Goal: Transaction & Acquisition: Purchase product/service

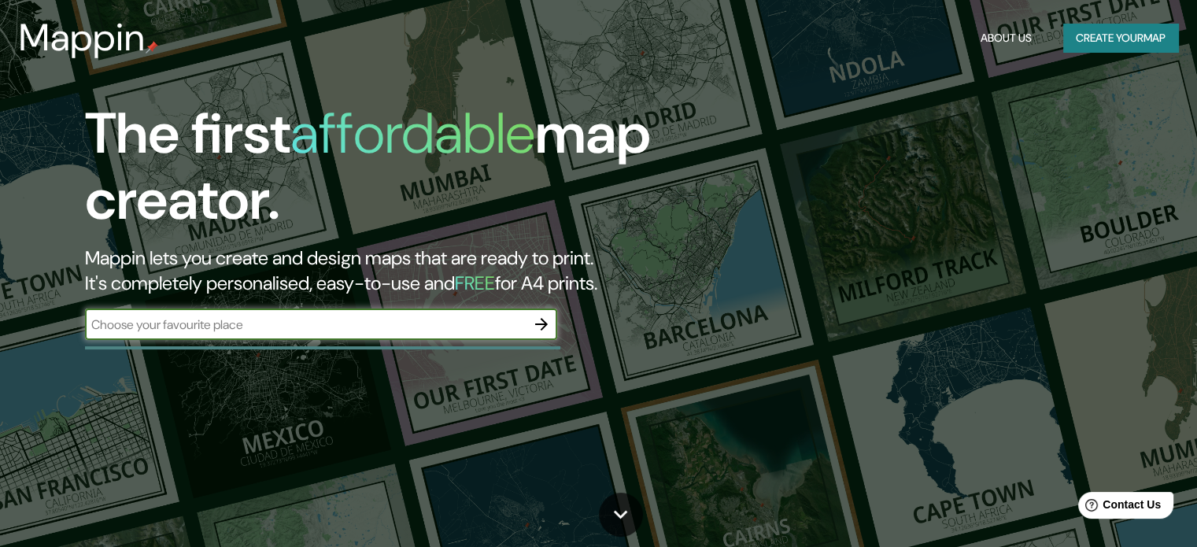
click at [541, 322] on icon "button" at bounding box center [541, 324] width 19 height 19
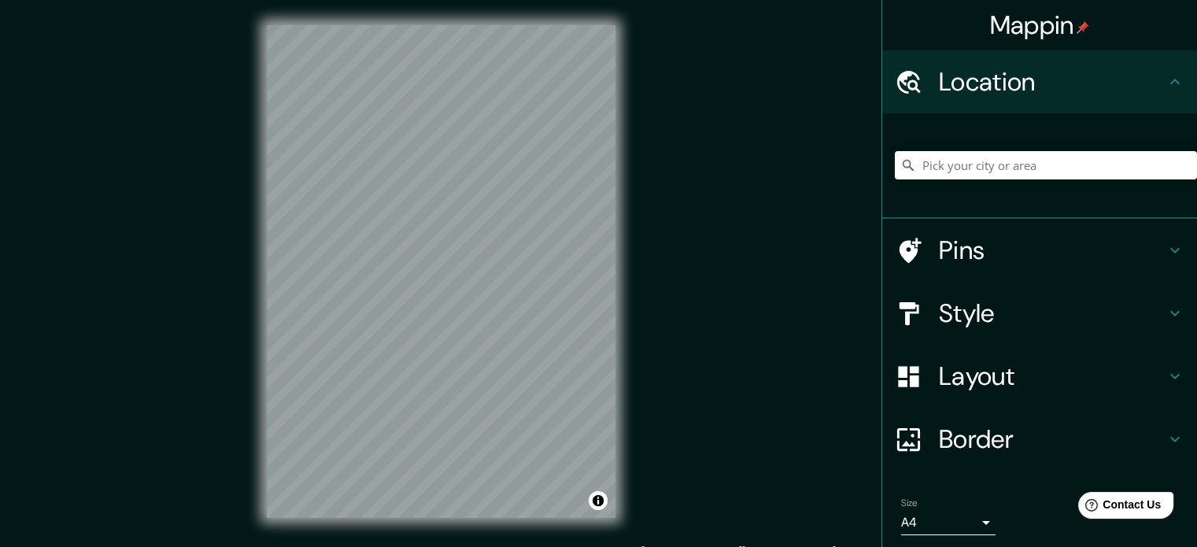
click at [638, 249] on div "© Mapbox © OpenStreetMap Improve this map" at bounding box center [441, 271] width 399 height 543
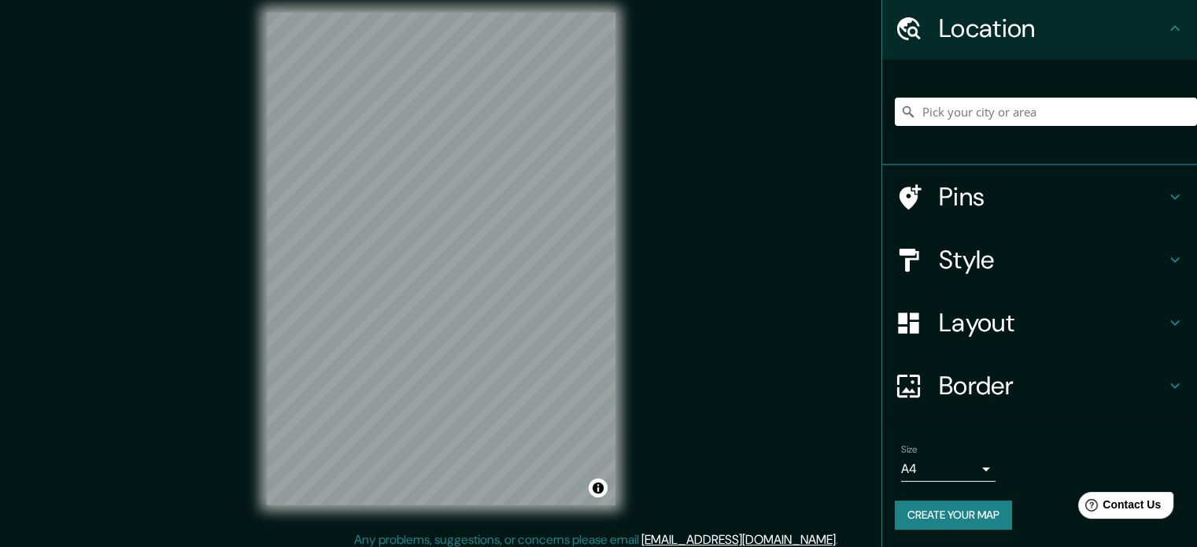
scroll to position [20, 0]
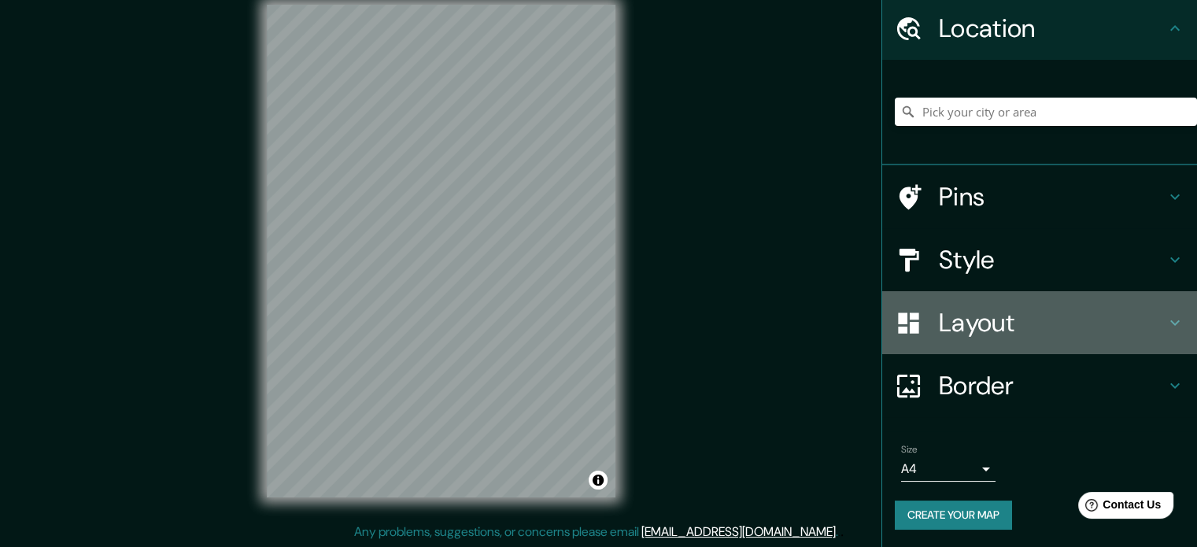
click at [1017, 318] on h4 "Layout" at bounding box center [1052, 322] width 227 height 31
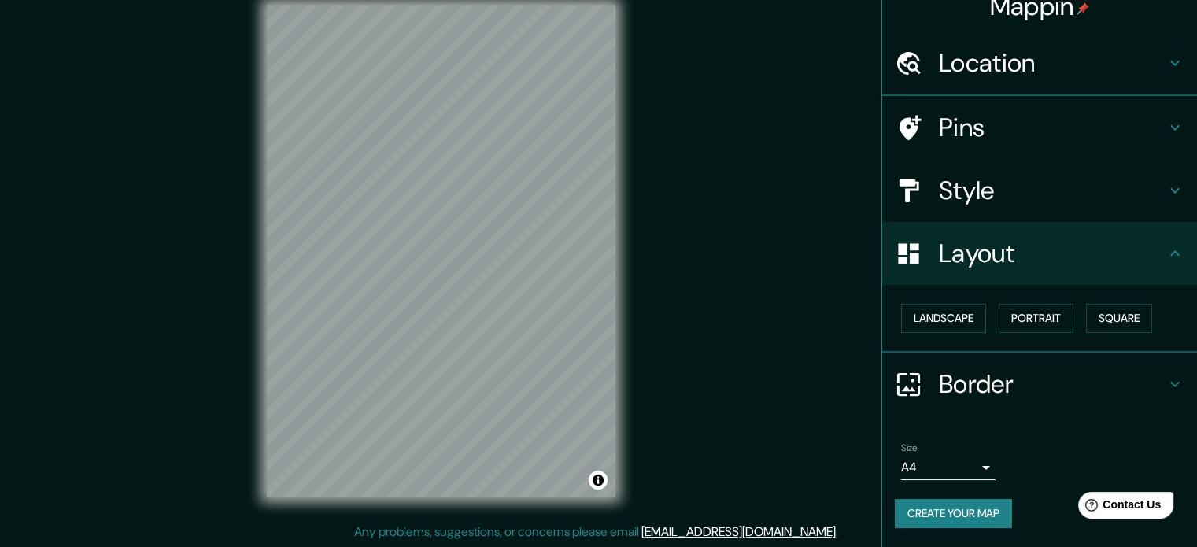
scroll to position [17, 0]
click at [1025, 198] on h4 "Style" at bounding box center [1052, 191] width 227 height 31
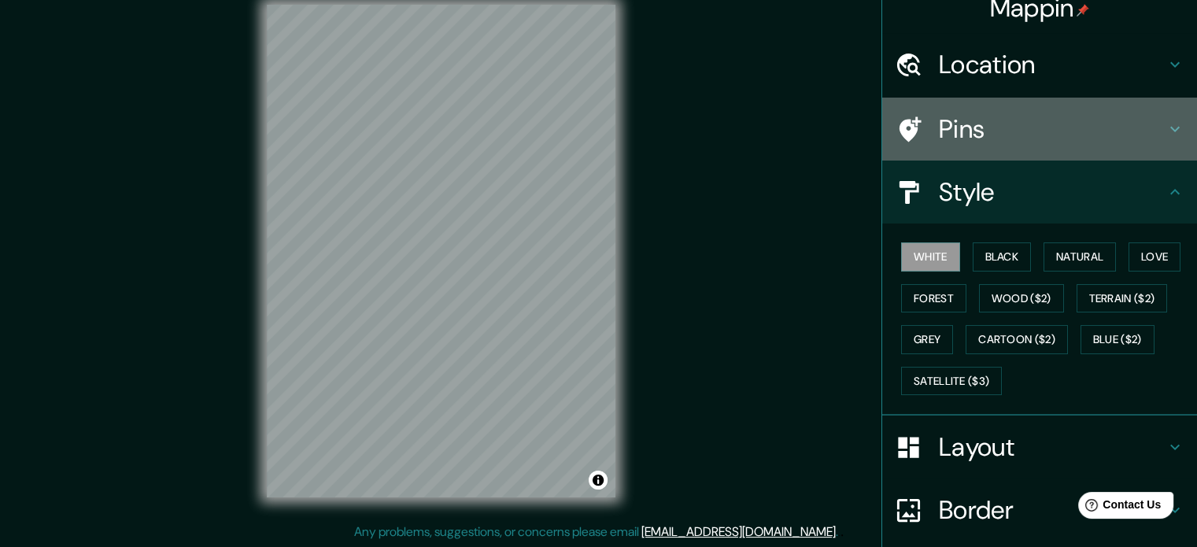
click at [1037, 138] on h4 "Pins" at bounding box center [1052, 128] width 227 height 31
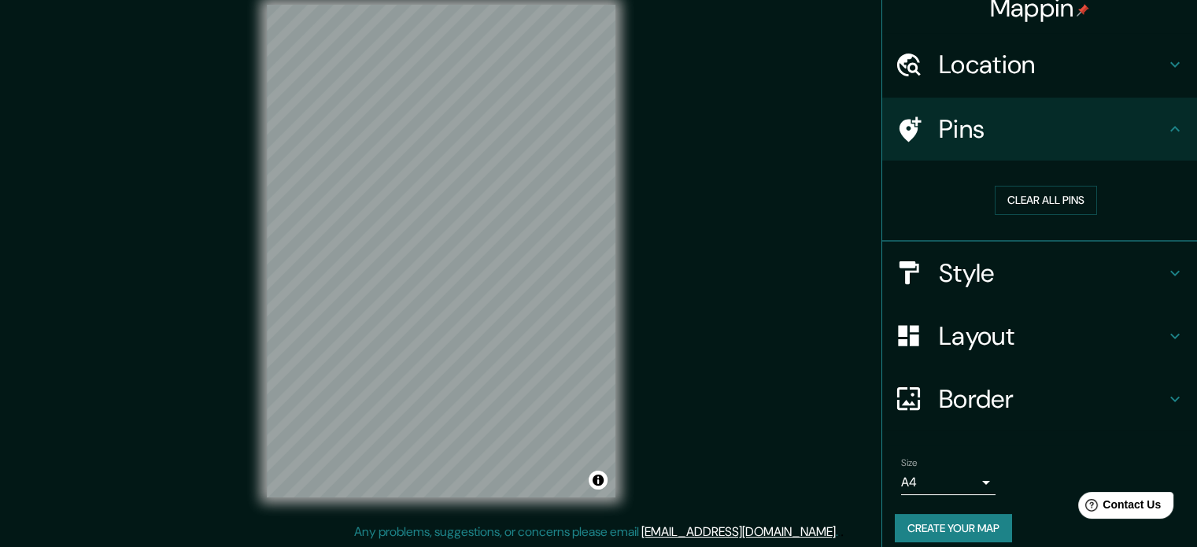
click at [1029, 72] on h4 "Location" at bounding box center [1052, 64] width 227 height 31
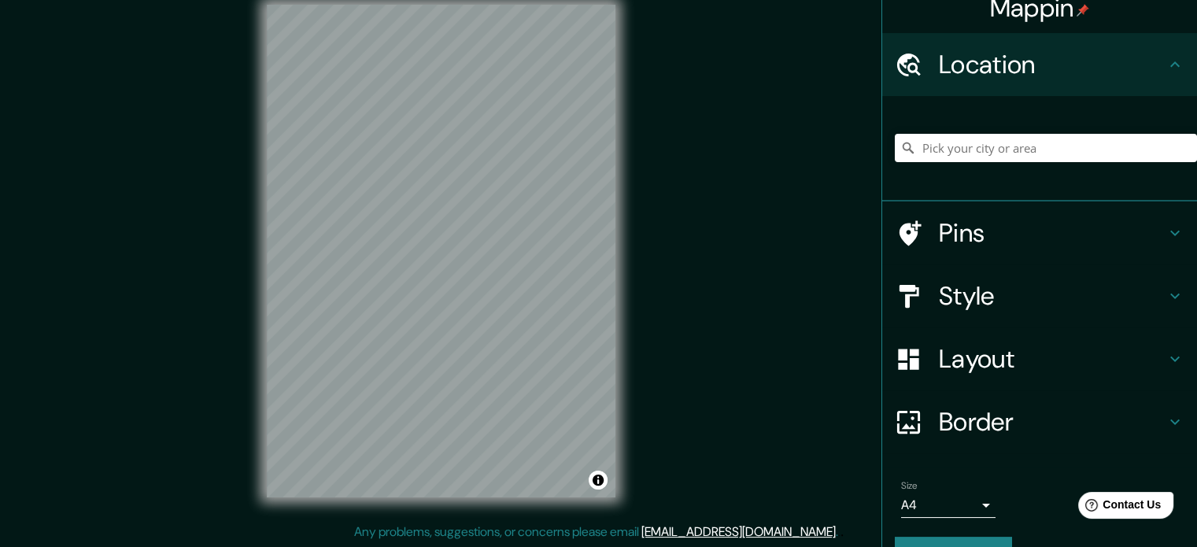
click at [1076, 74] on h4 "Location" at bounding box center [1052, 64] width 227 height 31
click at [996, 282] on h4 "Style" at bounding box center [1052, 295] width 227 height 31
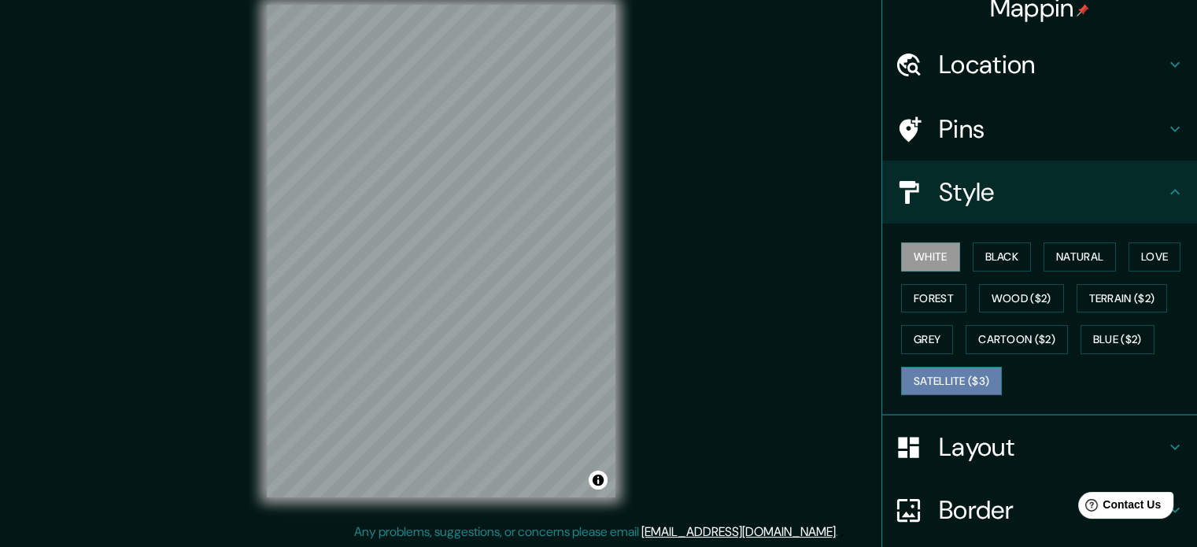
click at [954, 382] on button "Satellite ($3)" at bounding box center [951, 381] width 101 height 29
click at [616, 333] on div "© Mapbox © OpenStreetMap Improve this map © Maxar" at bounding box center [441, 251] width 399 height 543
click at [447, 269] on div at bounding box center [453, 263] width 13 height 13
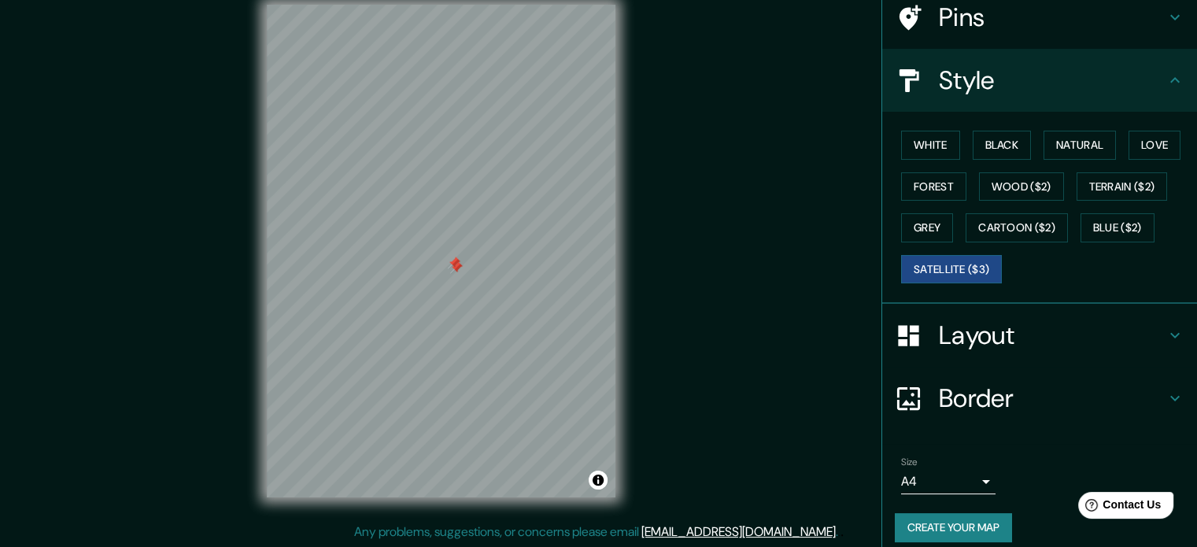
scroll to position [140, 0]
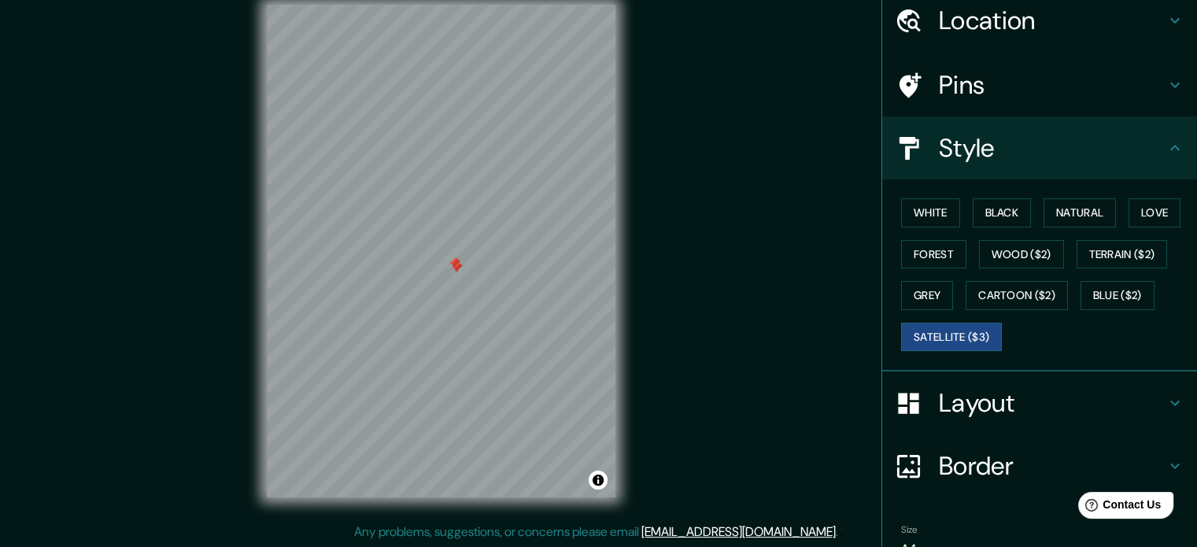
click at [945, 79] on h4 "Pins" at bounding box center [1052, 84] width 227 height 31
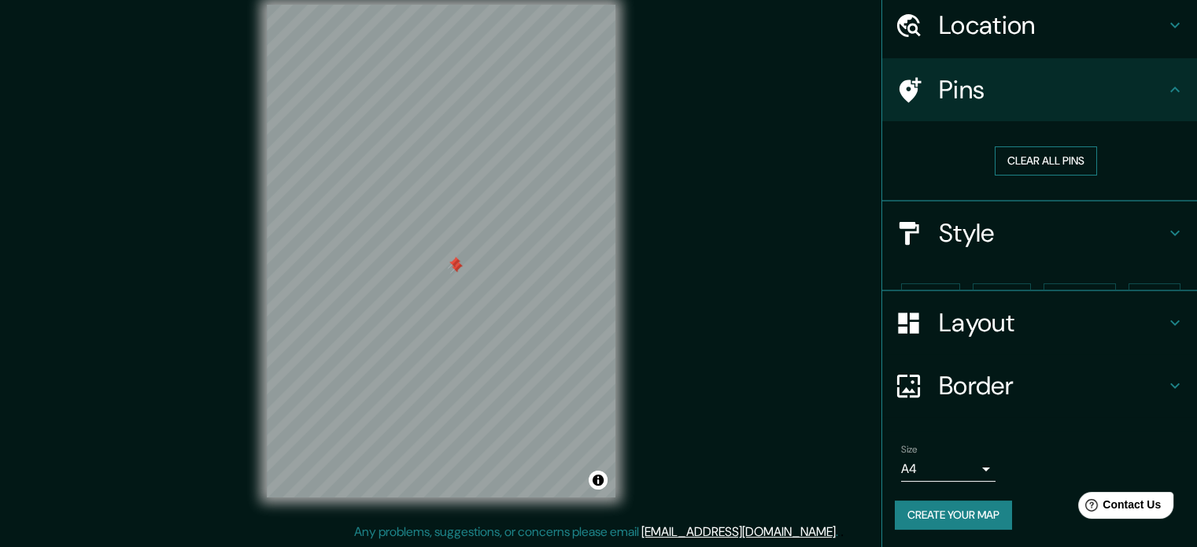
scroll to position [30, 0]
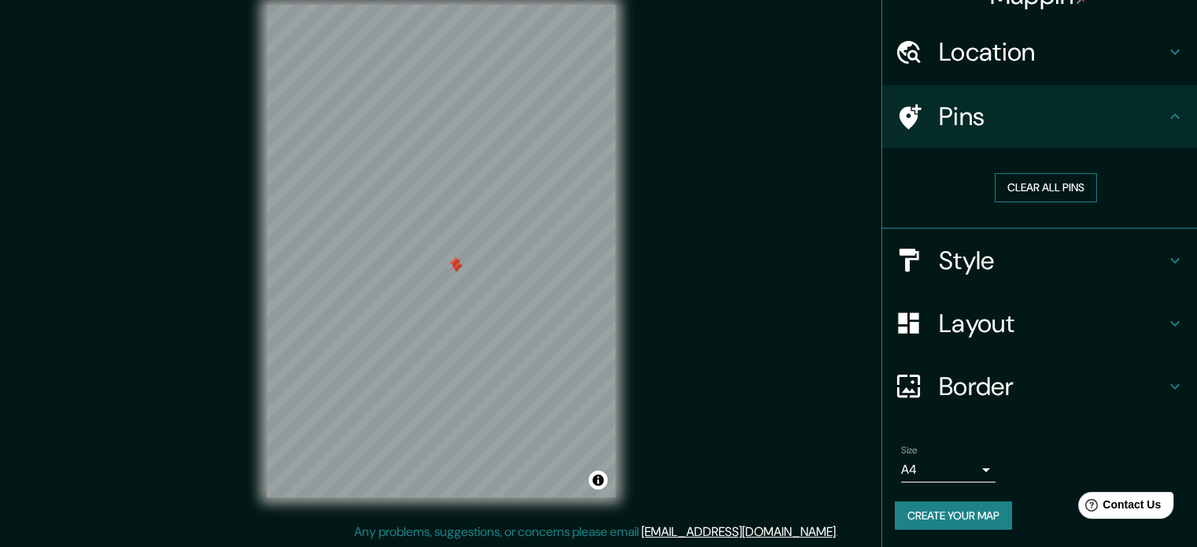
click at [1011, 190] on button "Clear all pins" at bounding box center [1045, 187] width 102 height 29
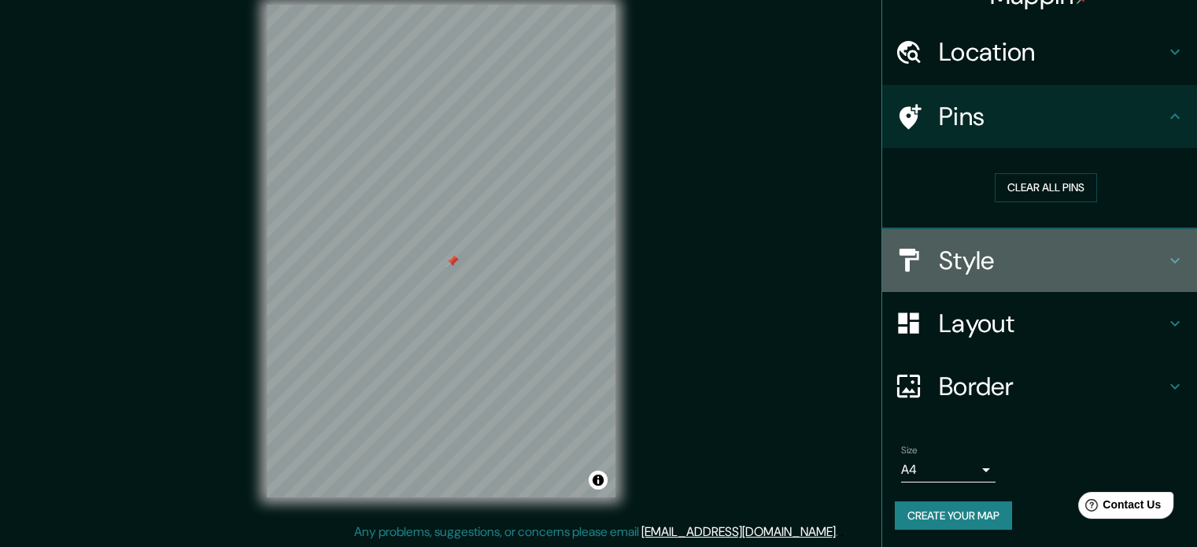
click at [986, 253] on h4 "Style" at bounding box center [1052, 260] width 227 height 31
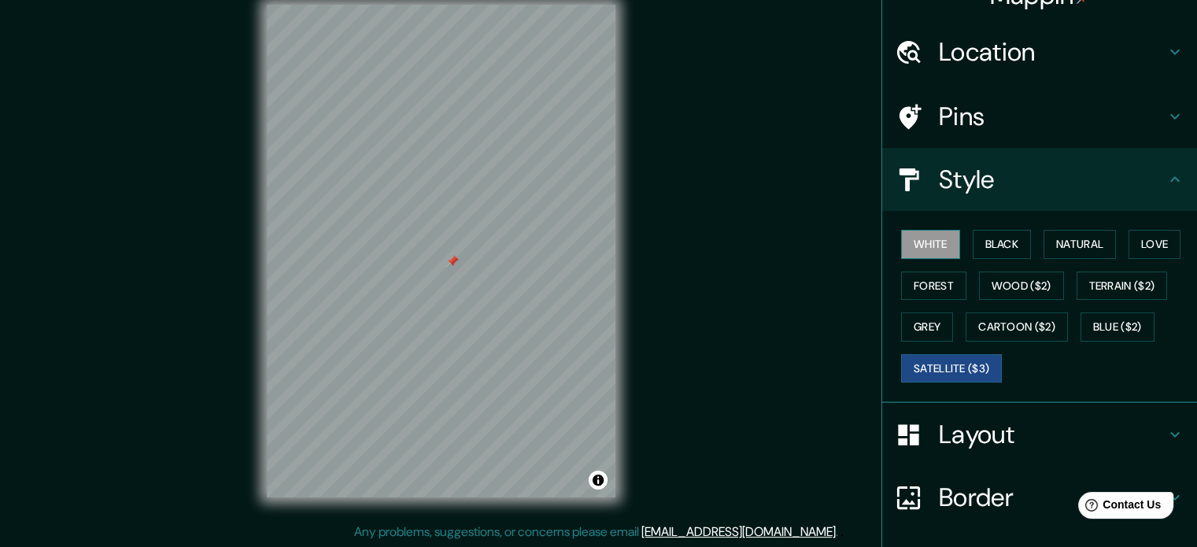
click at [920, 239] on button "White" at bounding box center [930, 244] width 59 height 29
click at [979, 251] on button "Black" at bounding box center [1001, 244] width 59 height 29
click at [938, 237] on button "White" at bounding box center [930, 244] width 59 height 29
click at [1078, 247] on button "Natural" at bounding box center [1079, 244] width 72 height 29
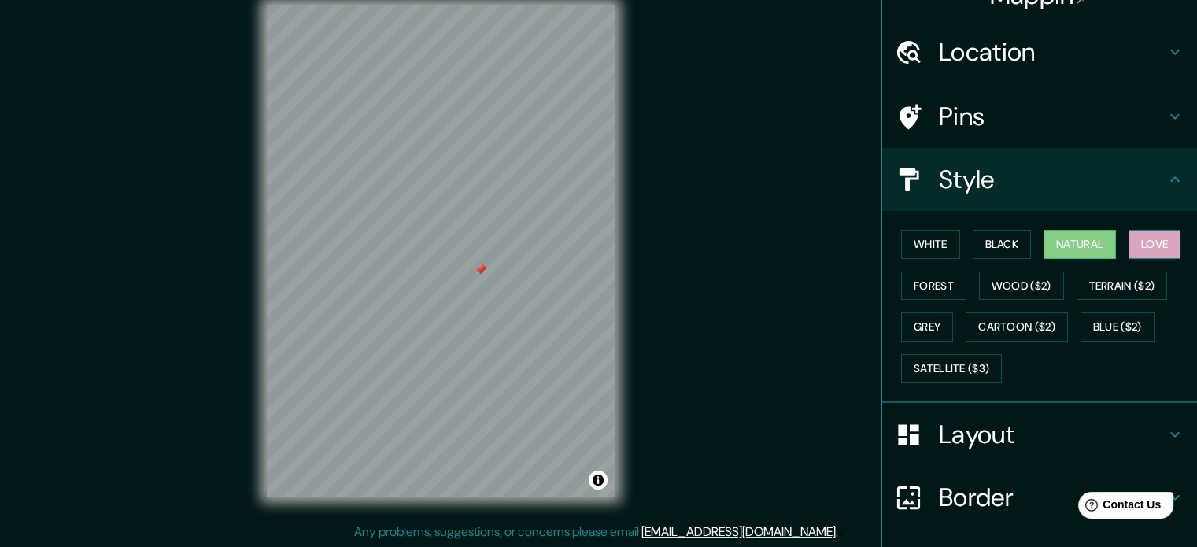
click at [1142, 238] on button "Love" at bounding box center [1154, 244] width 52 height 29
click at [941, 276] on button "Forest" at bounding box center [933, 285] width 65 height 29
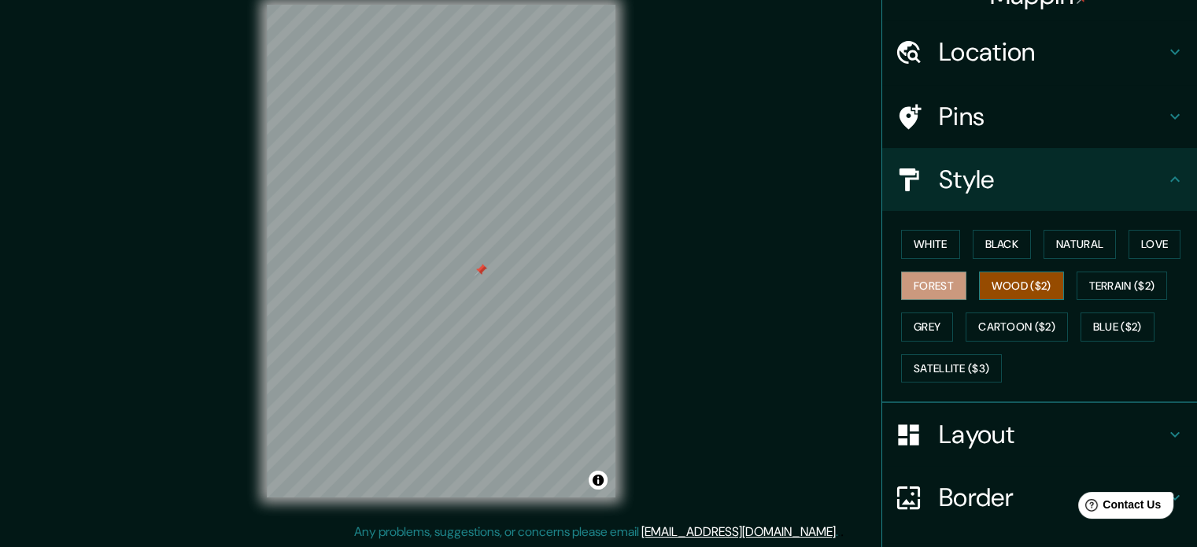
click at [1031, 292] on button "Wood ($2)" at bounding box center [1021, 285] width 85 height 29
click at [1105, 292] on button "Terrain ($2)" at bounding box center [1121, 285] width 91 height 29
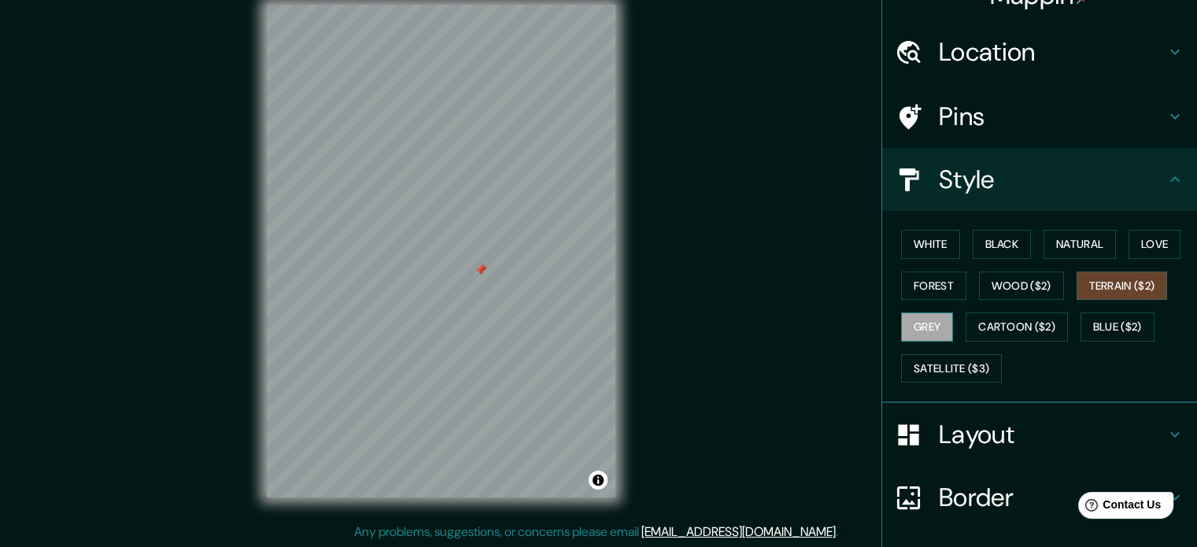
click at [921, 321] on button "Grey" at bounding box center [927, 326] width 52 height 29
click at [910, 236] on button "White" at bounding box center [930, 244] width 59 height 29
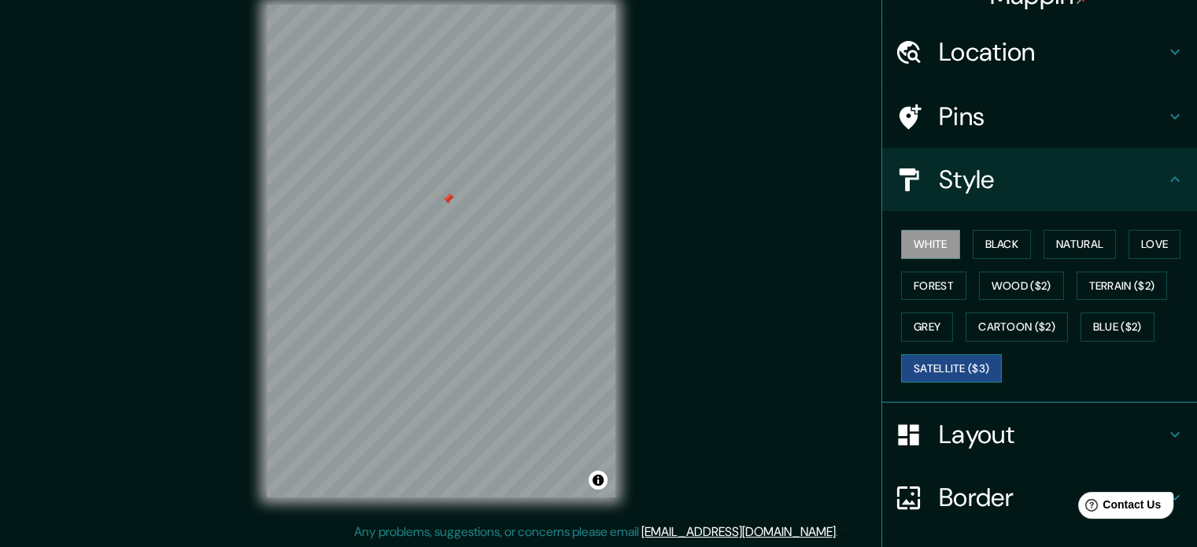
click at [954, 367] on button "Satellite ($3)" at bounding box center [951, 368] width 101 height 29
click at [976, 242] on button "Black" at bounding box center [1001, 244] width 59 height 29
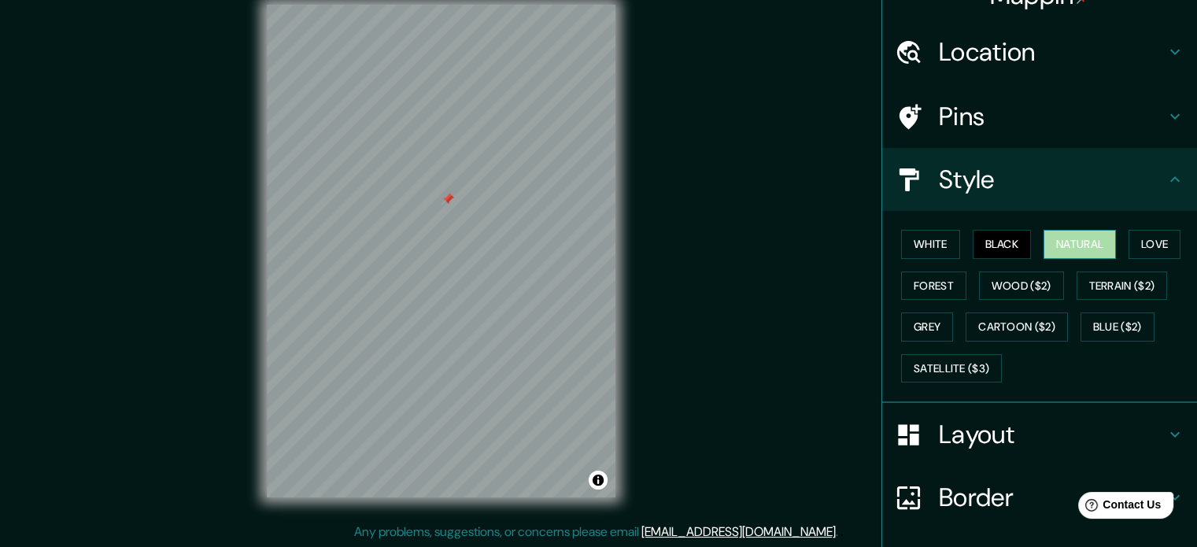
click at [1051, 245] on button "Natural" at bounding box center [1079, 244] width 72 height 29
click at [1130, 250] on button "Love" at bounding box center [1154, 244] width 52 height 29
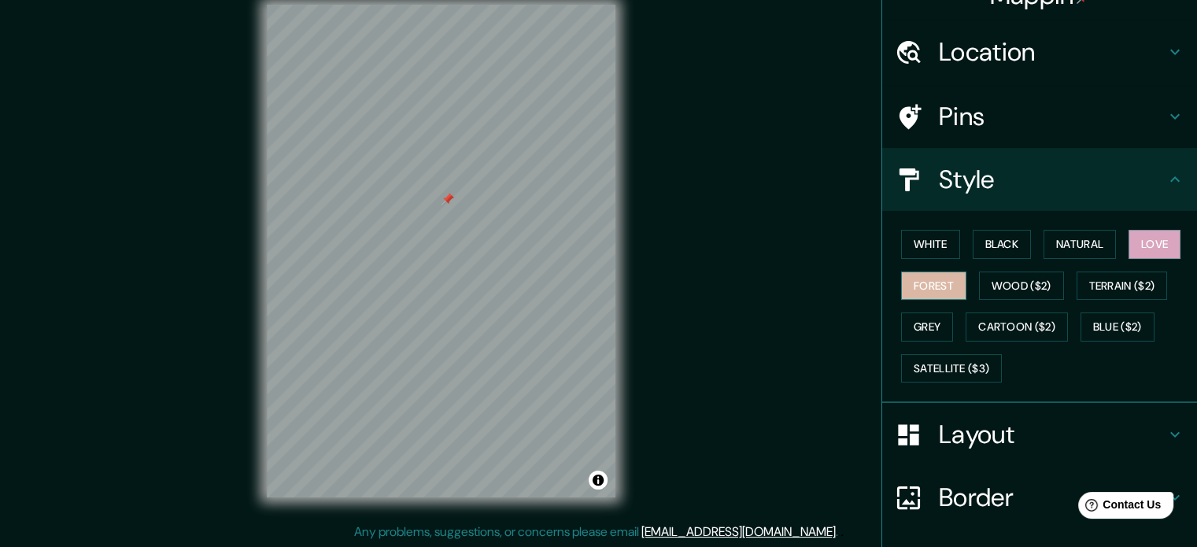
click at [944, 289] on button "Forest" at bounding box center [933, 285] width 65 height 29
click at [1000, 290] on button "Wood ($2)" at bounding box center [1021, 285] width 85 height 29
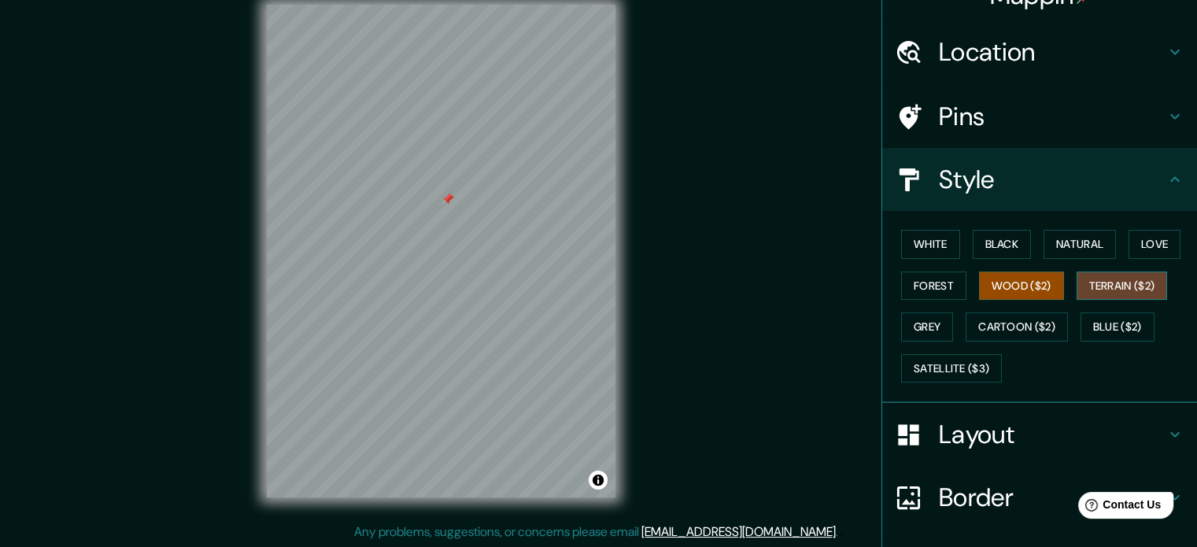
click at [1109, 290] on button "Terrain ($2)" at bounding box center [1121, 285] width 91 height 29
click at [922, 326] on button "Grey" at bounding box center [927, 326] width 52 height 29
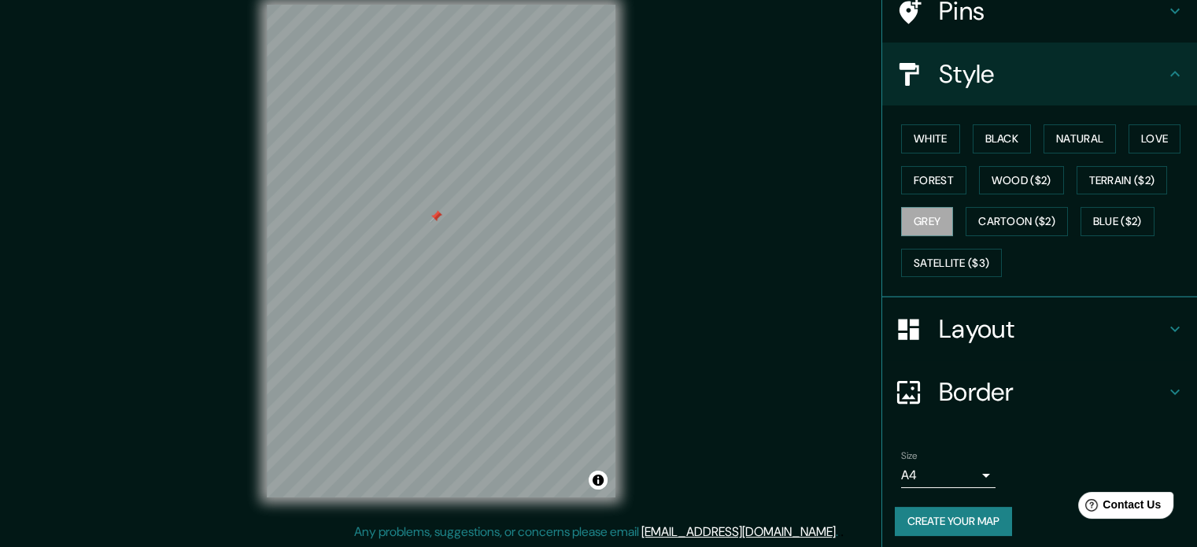
scroll to position [140, 0]
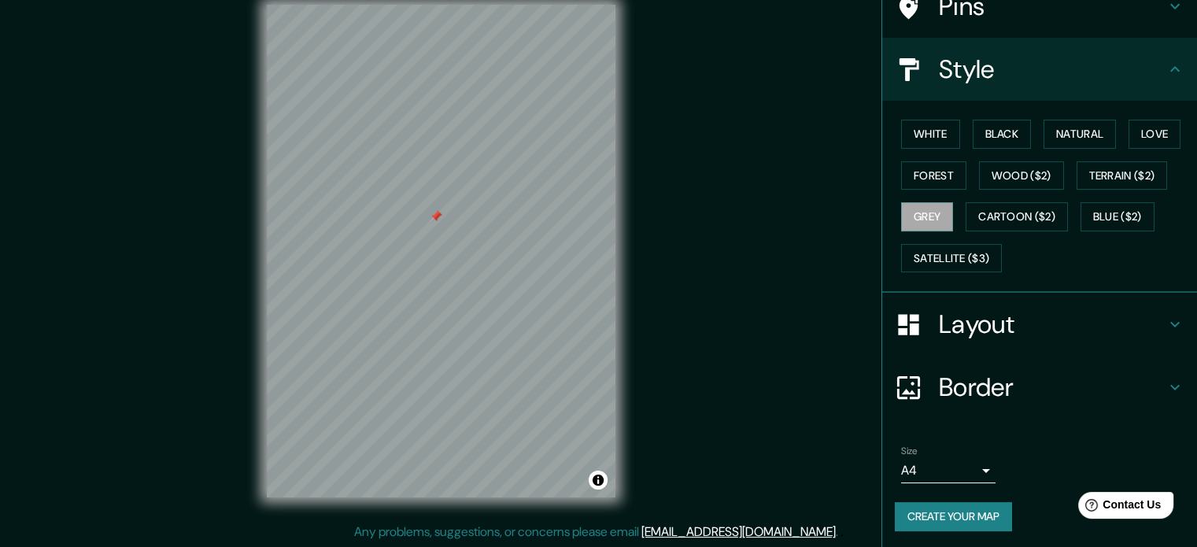
click at [969, 511] on button "Create your map" at bounding box center [953, 516] width 117 height 29
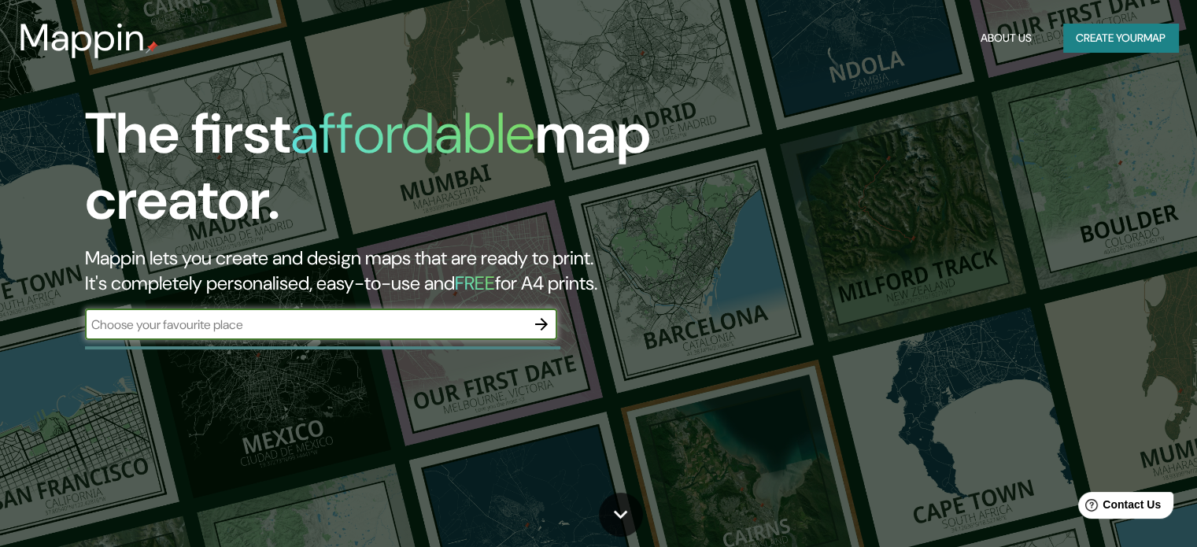
click at [476, 327] on input "text" at bounding box center [305, 324] width 441 height 18
type input "MONTERREY"
click at [541, 325] on icon "button" at bounding box center [541, 324] width 19 height 19
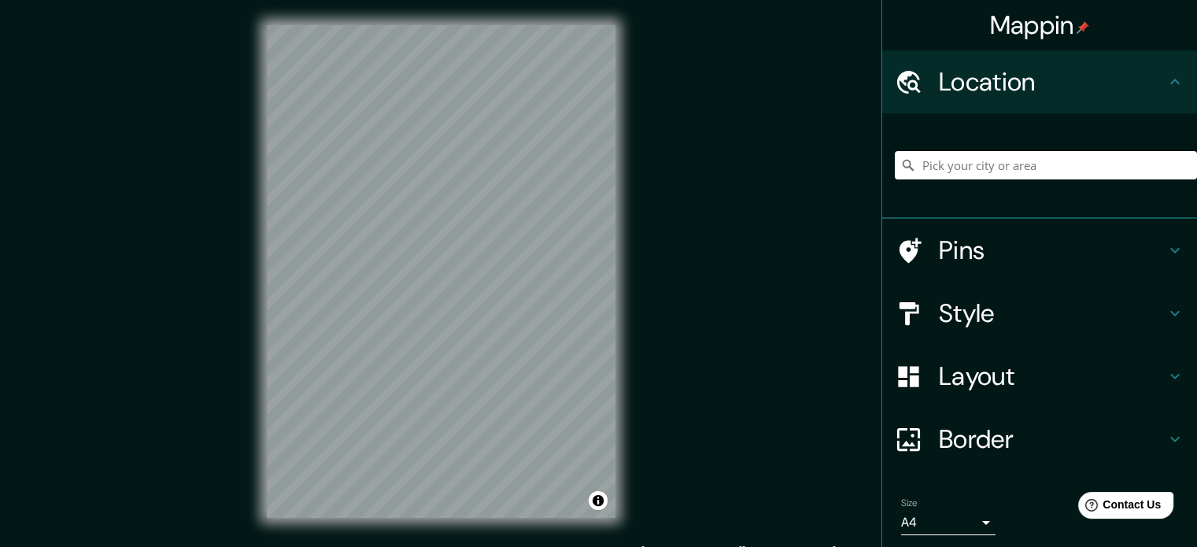
click at [649, 356] on div "Mappin Location Pins Style Layout Border Choose a border. Hint : you can make l…" at bounding box center [598, 284] width 1197 height 568
